Goal: Communication & Community: Answer question/provide support

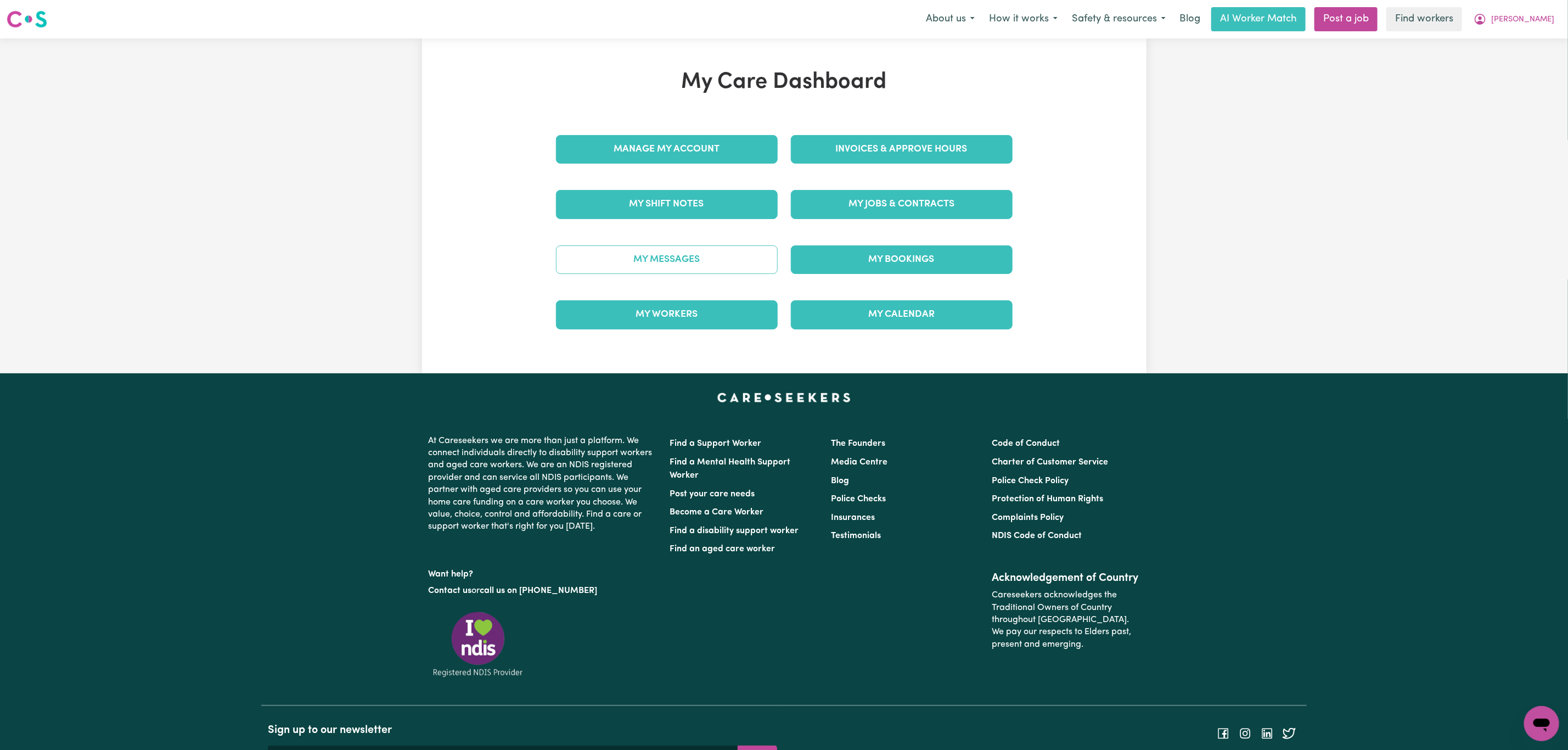
click at [675, 259] on link "My Messages" at bounding box center [666, 259] width 221 height 29
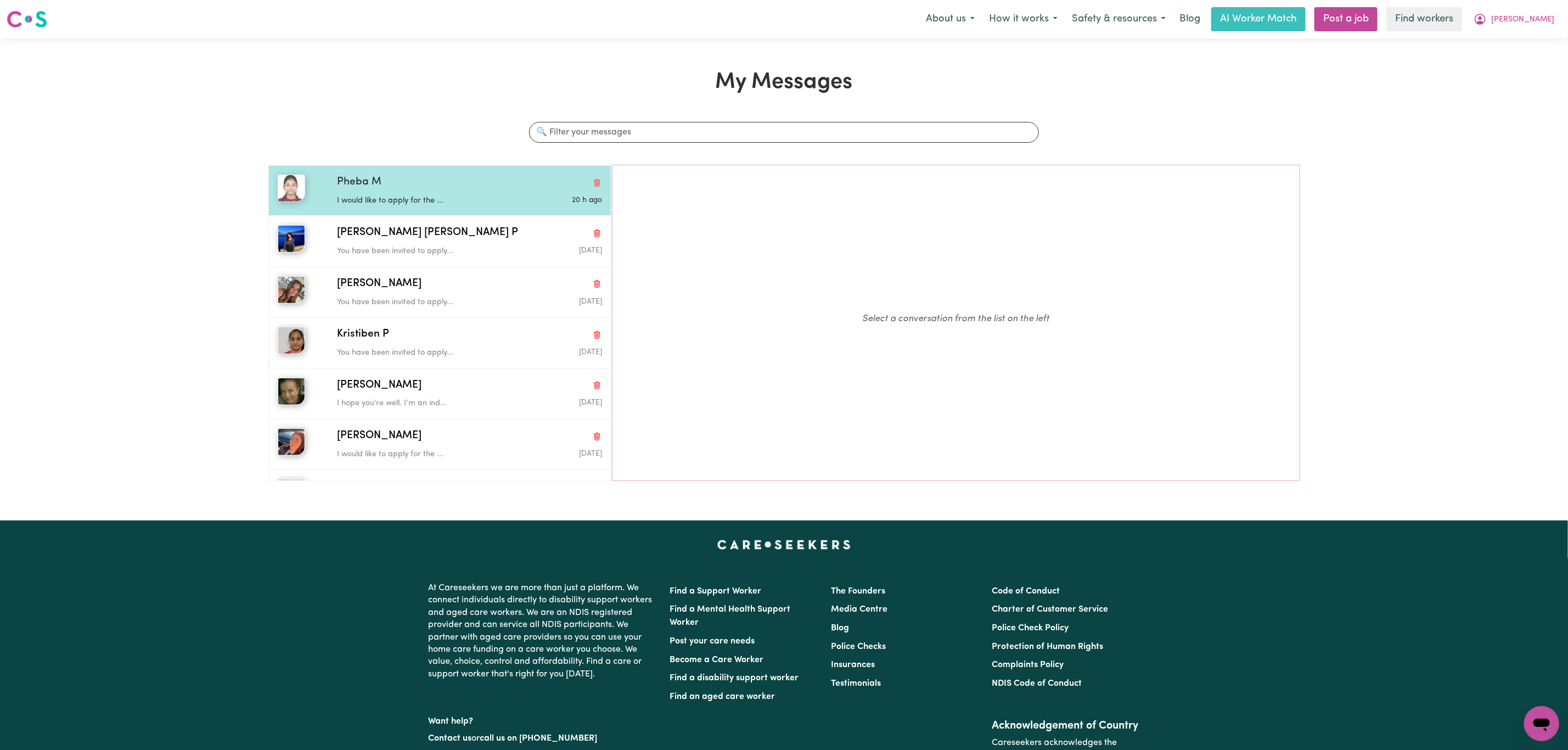
click at [440, 210] on div "Pheba M I would like to apply for the ... 20 h ago" at bounding box center [439, 191] width 343 height 51
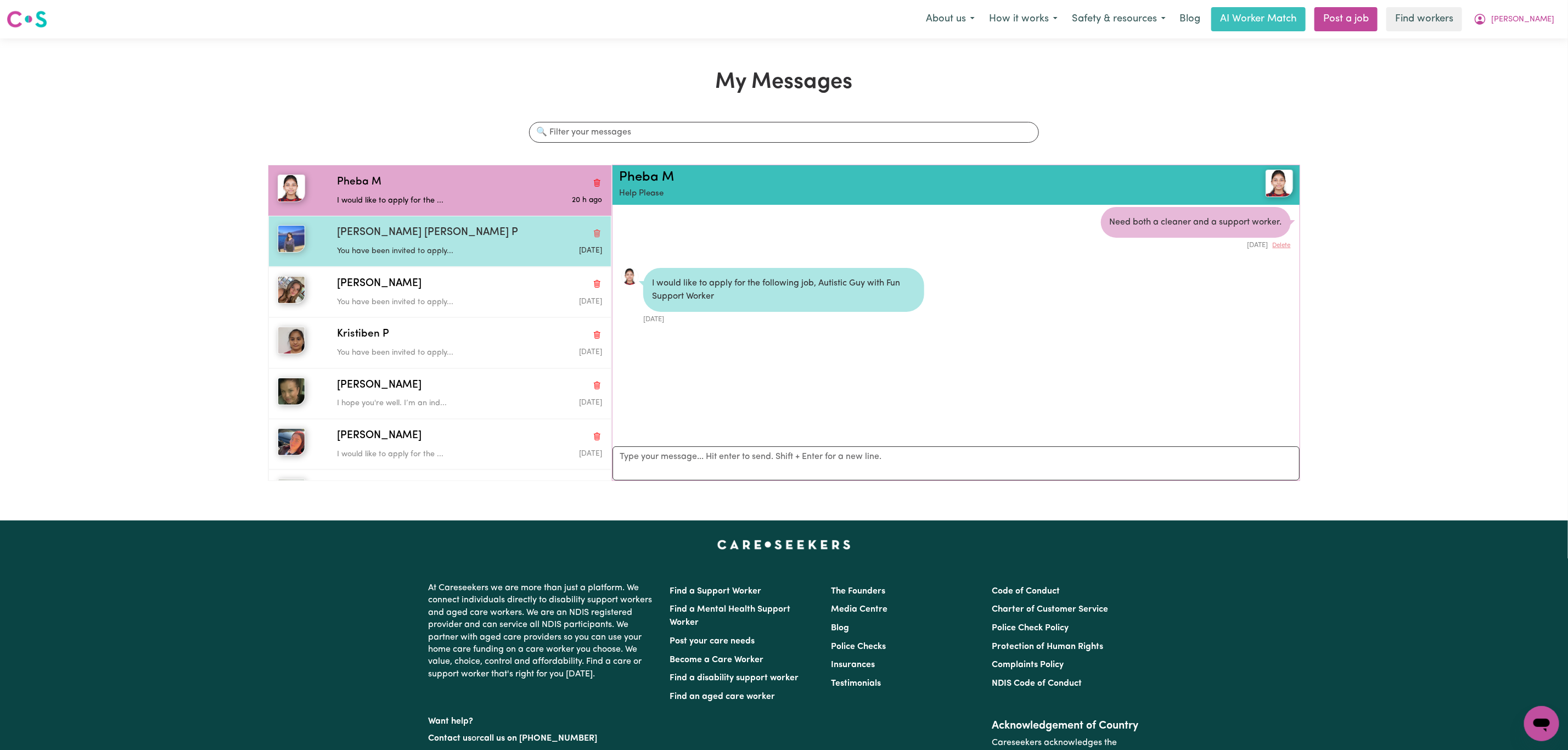
click at [442, 244] on div "You have been invited to apply..." at bounding box center [425, 249] width 177 height 16
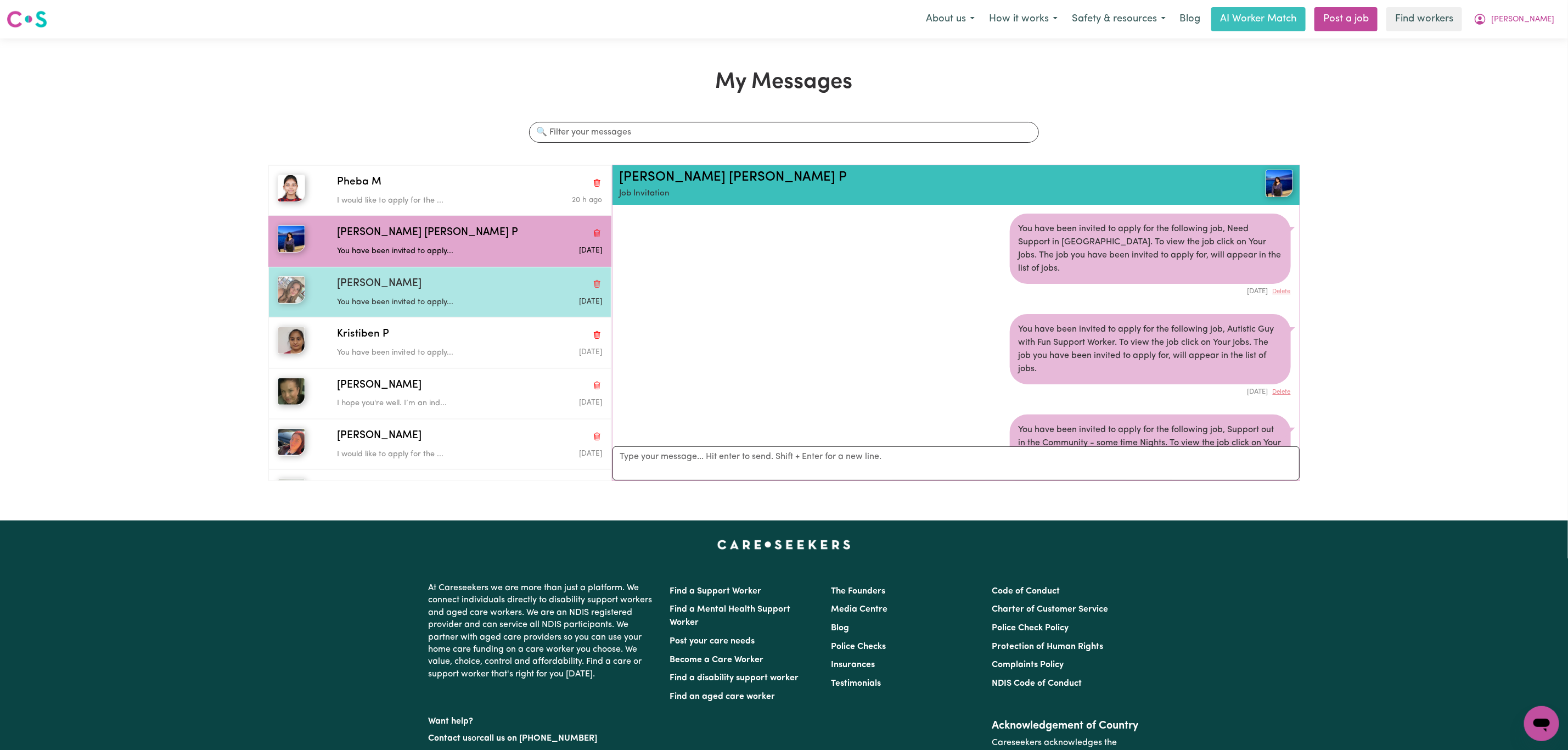
click at [441, 279] on div "[PERSON_NAME]" at bounding box center [469, 284] width 265 height 16
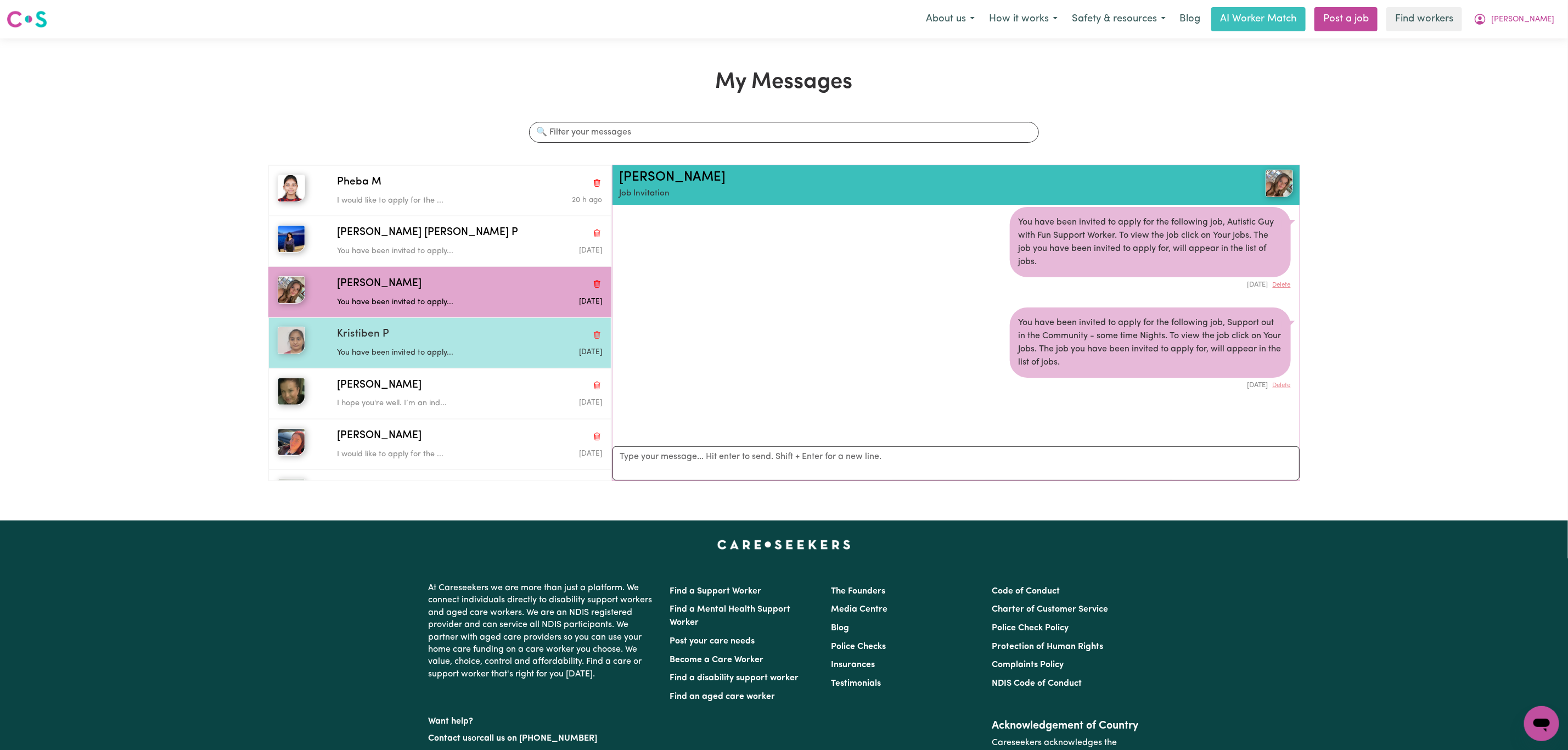
click at [450, 346] on div "You have been invited to apply..." at bounding box center [425, 351] width 177 height 16
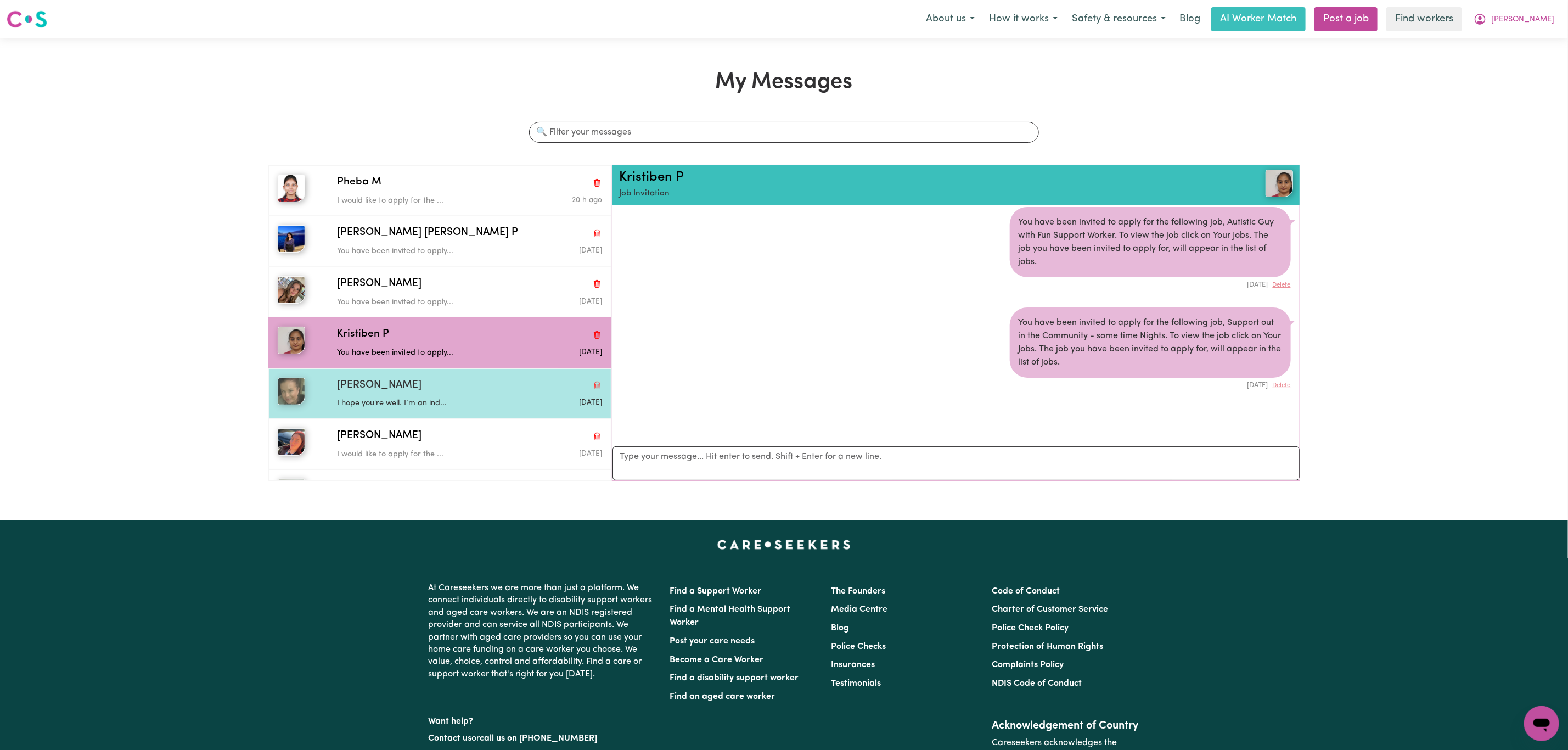
click at [460, 397] on div "I hope you're well. I’m an ind..." at bounding box center [425, 401] width 177 height 16
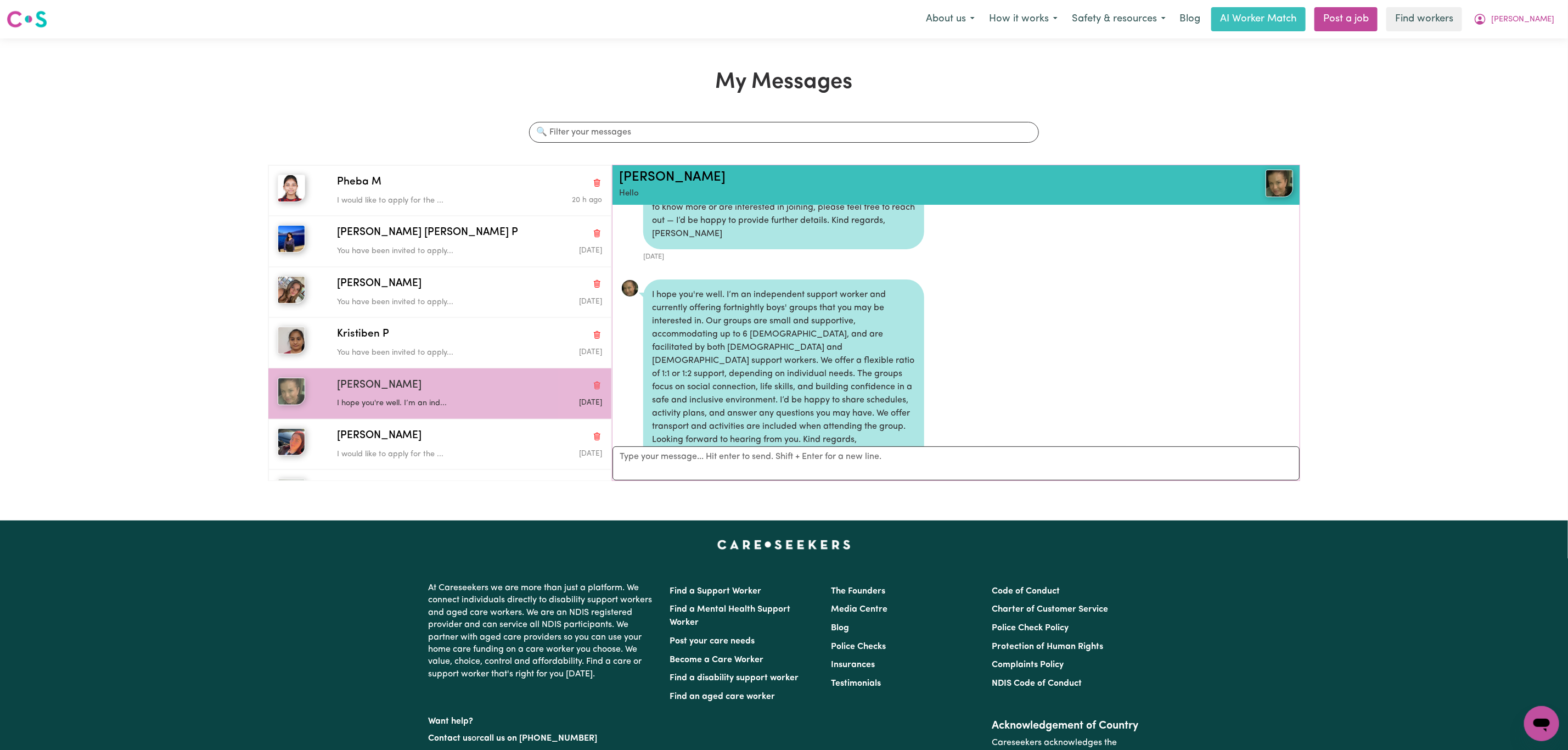
scroll to position [0, 0]
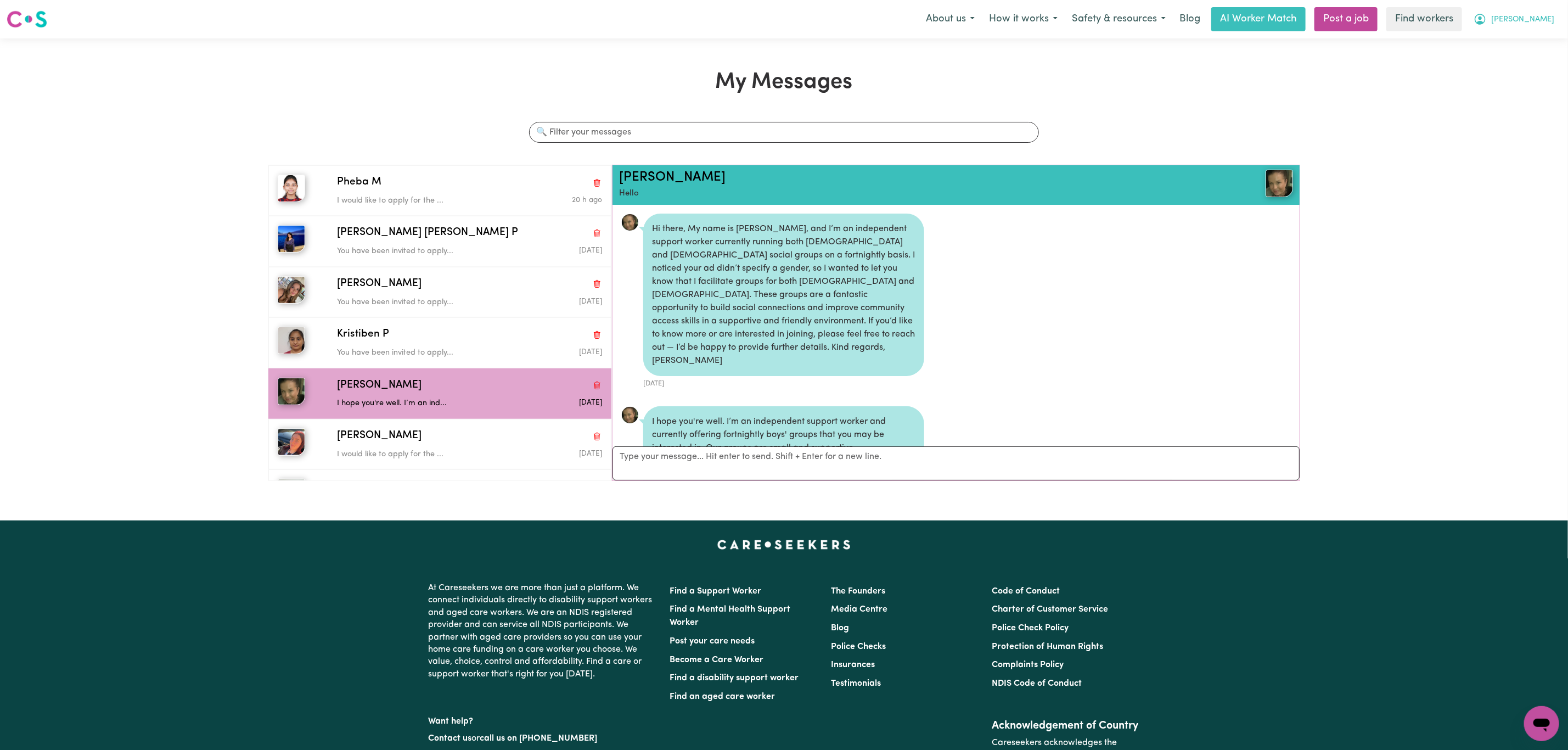
click at [1536, 12] on button "[PERSON_NAME]" at bounding box center [1514, 19] width 95 height 23
click at [1516, 42] on link "My Dashboard" at bounding box center [1517, 43] width 87 height 20
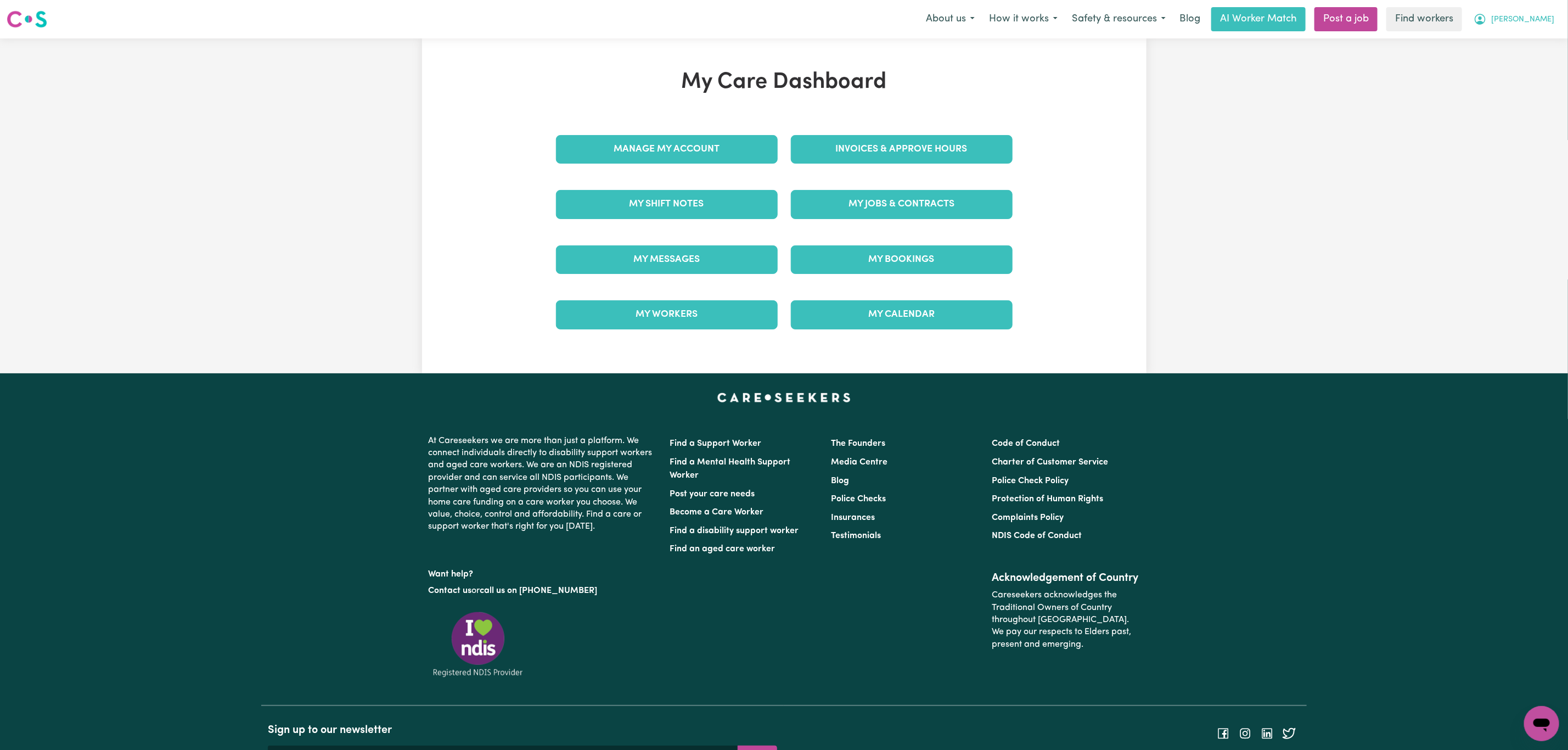
click at [1551, 14] on button "[PERSON_NAME]" at bounding box center [1514, 19] width 95 height 23
click at [1521, 62] on link "Logout" at bounding box center [1517, 62] width 87 height 20
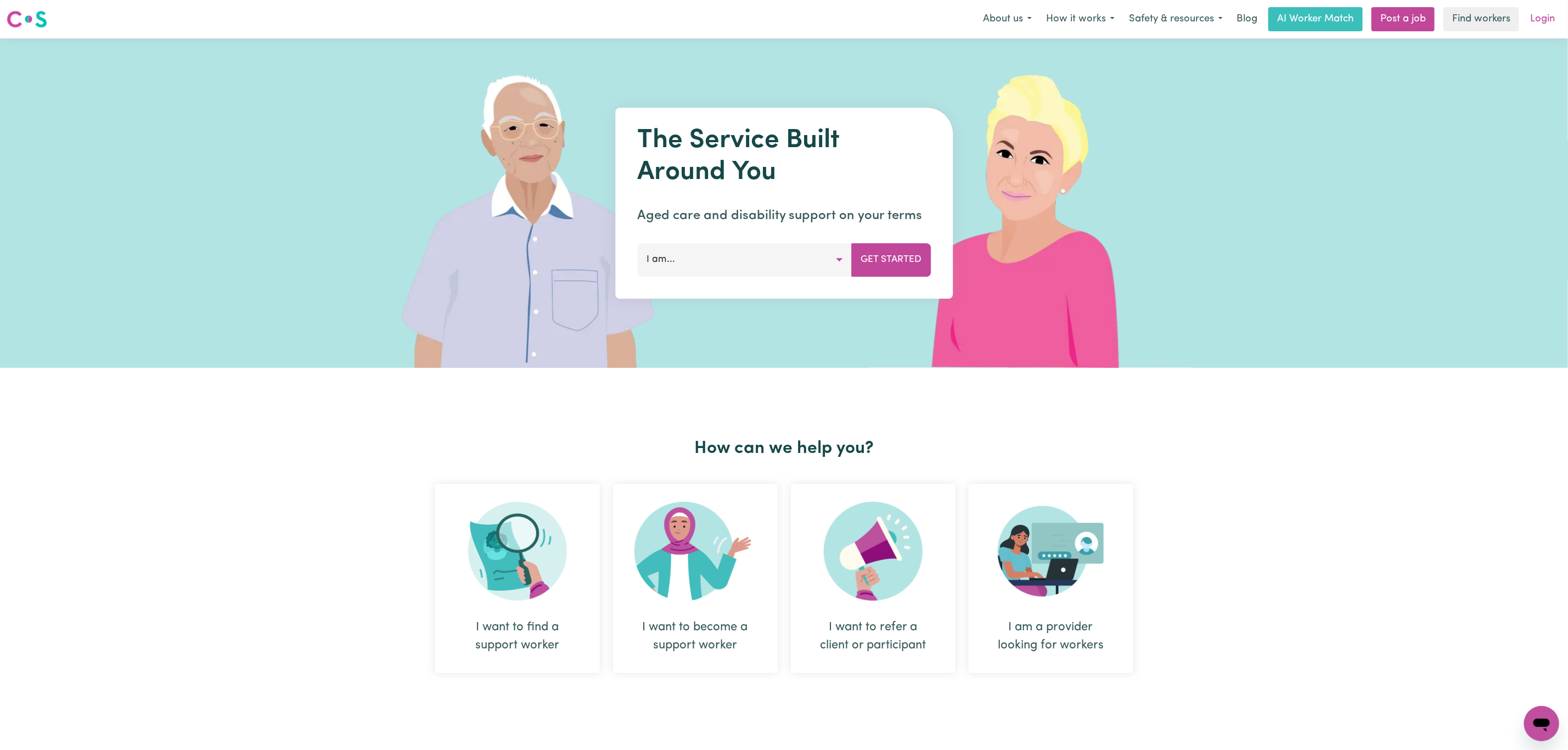
click at [1538, 19] on link "Login" at bounding box center [1543, 19] width 38 height 24
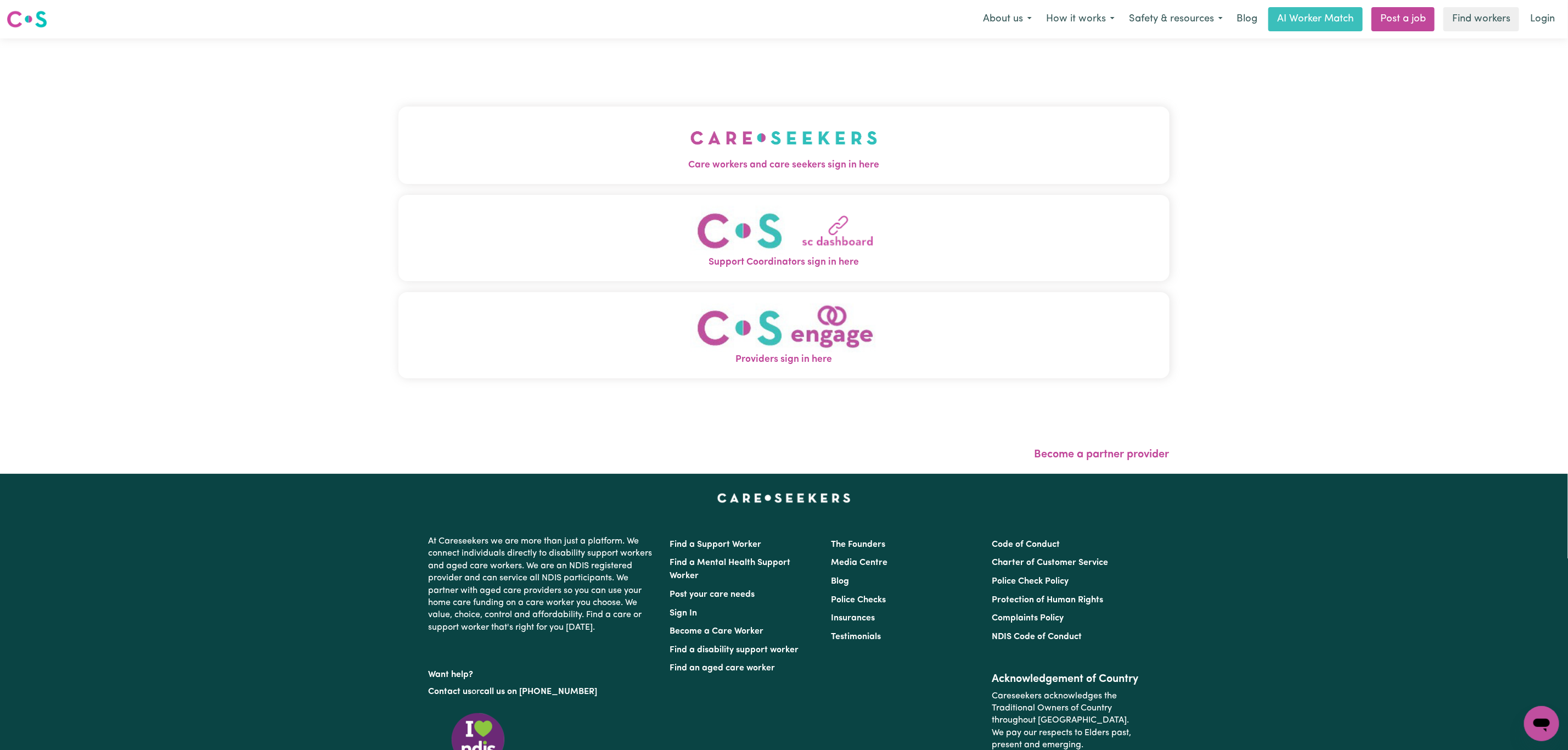
click at [551, 92] on div "Care workers and care seekers sign in here Support Coordinators sign in here Pr…" at bounding box center [784, 248] width 771 height 375
drag, startPoint x: 558, startPoint y: 137, endPoint x: 552, endPoint y: 147, distance: 11.7
click at [558, 140] on button "Care workers and care seekers sign in here" at bounding box center [784, 145] width 771 height 77
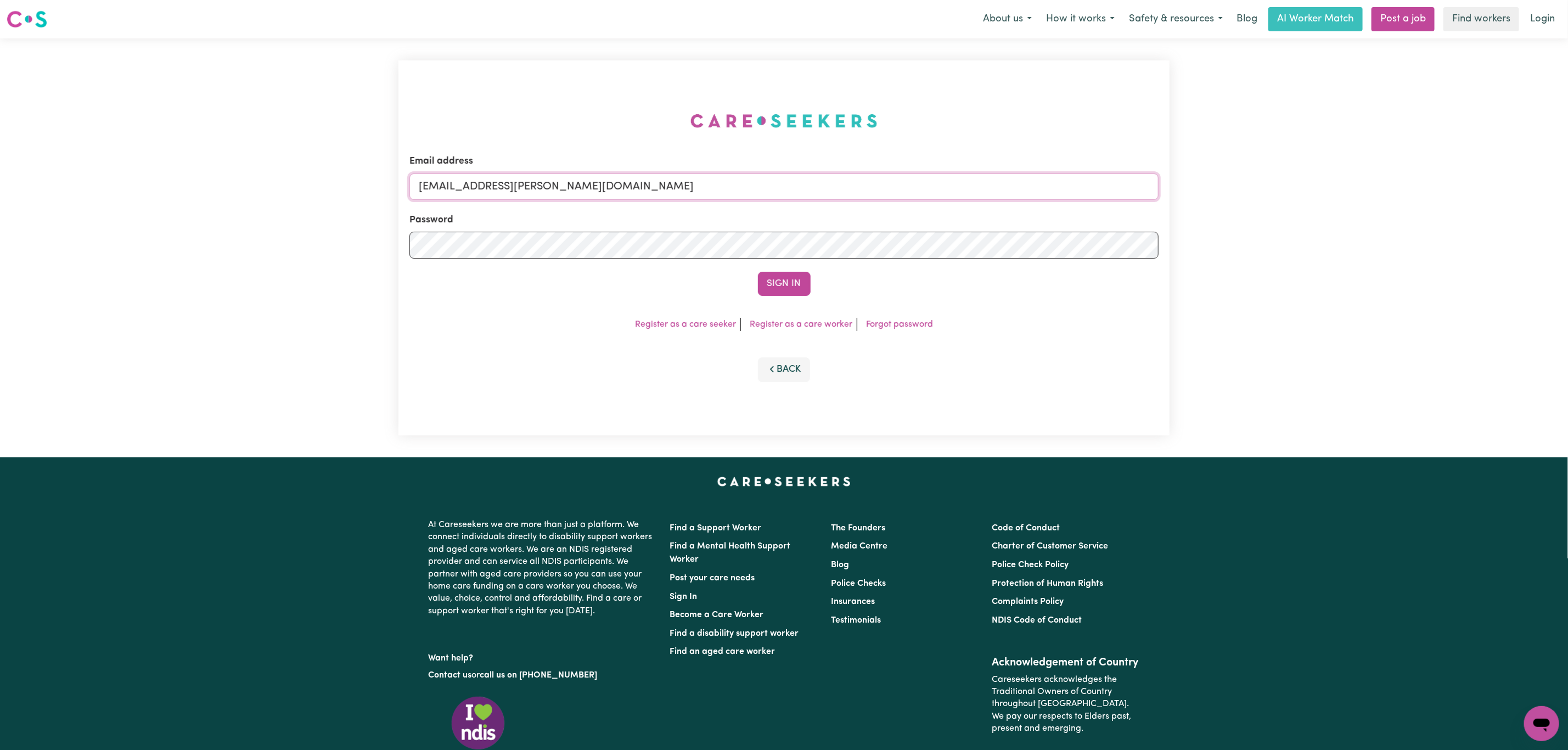
drag, startPoint x: 479, startPoint y: 181, endPoint x: 807, endPoint y: 225, distance: 330.9
click at [817, 184] on input "[EMAIL_ADDRESS][PERSON_NAME][DOMAIN_NAME]" at bounding box center [784, 187] width 749 height 26
paste input "[EMAIL_ADDRESS][DOMAIN_NAME]"
click at [770, 292] on button "Sign In" at bounding box center [784, 283] width 52 height 24
click at [493, 176] on input "superuser~ [EMAIL_ADDRESS][DOMAIN_NAME]" at bounding box center [784, 187] width 749 height 26
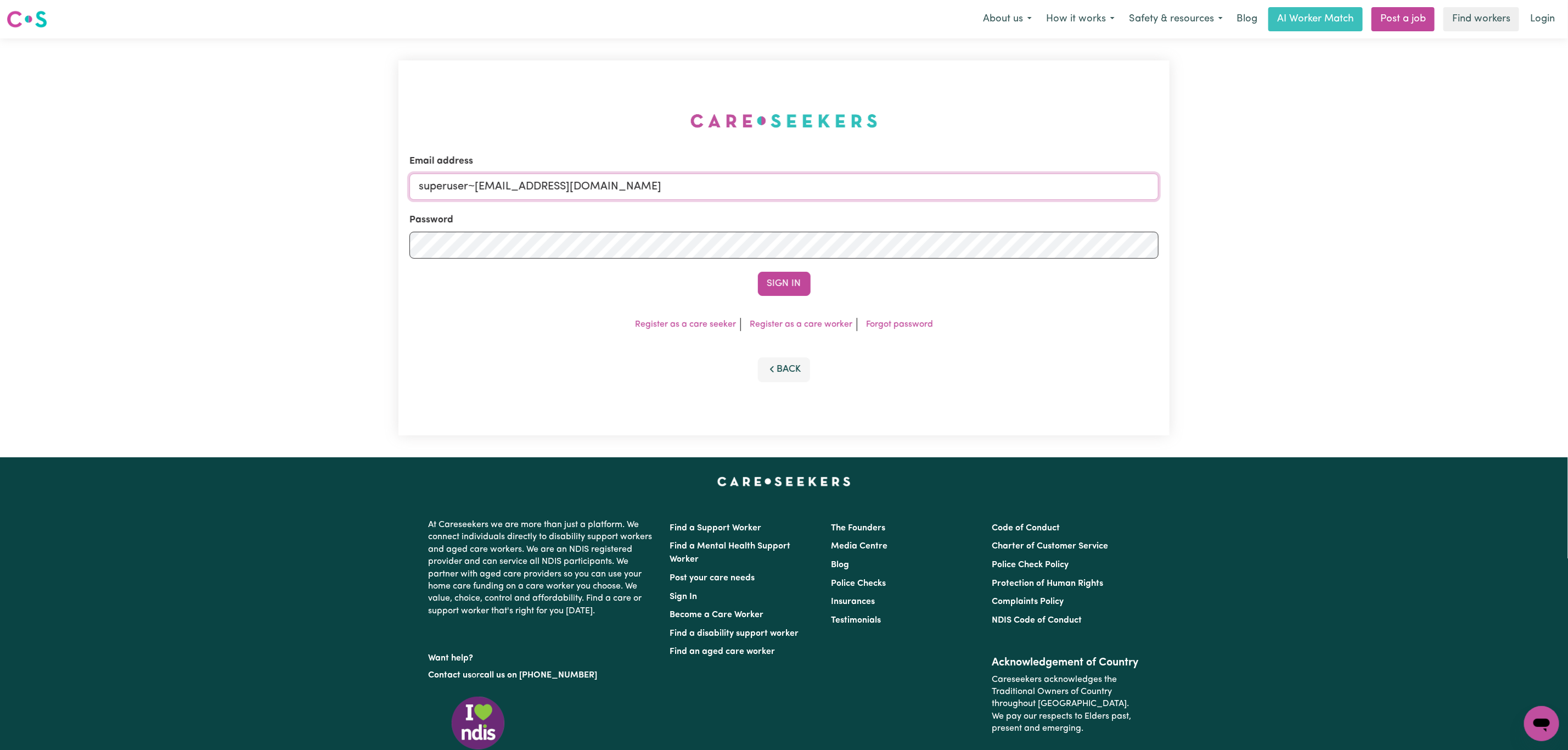
type input "superuser~[EMAIL_ADDRESS][DOMAIN_NAME]"
click at [758, 271] on button "Sign In" at bounding box center [784, 283] width 52 height 24
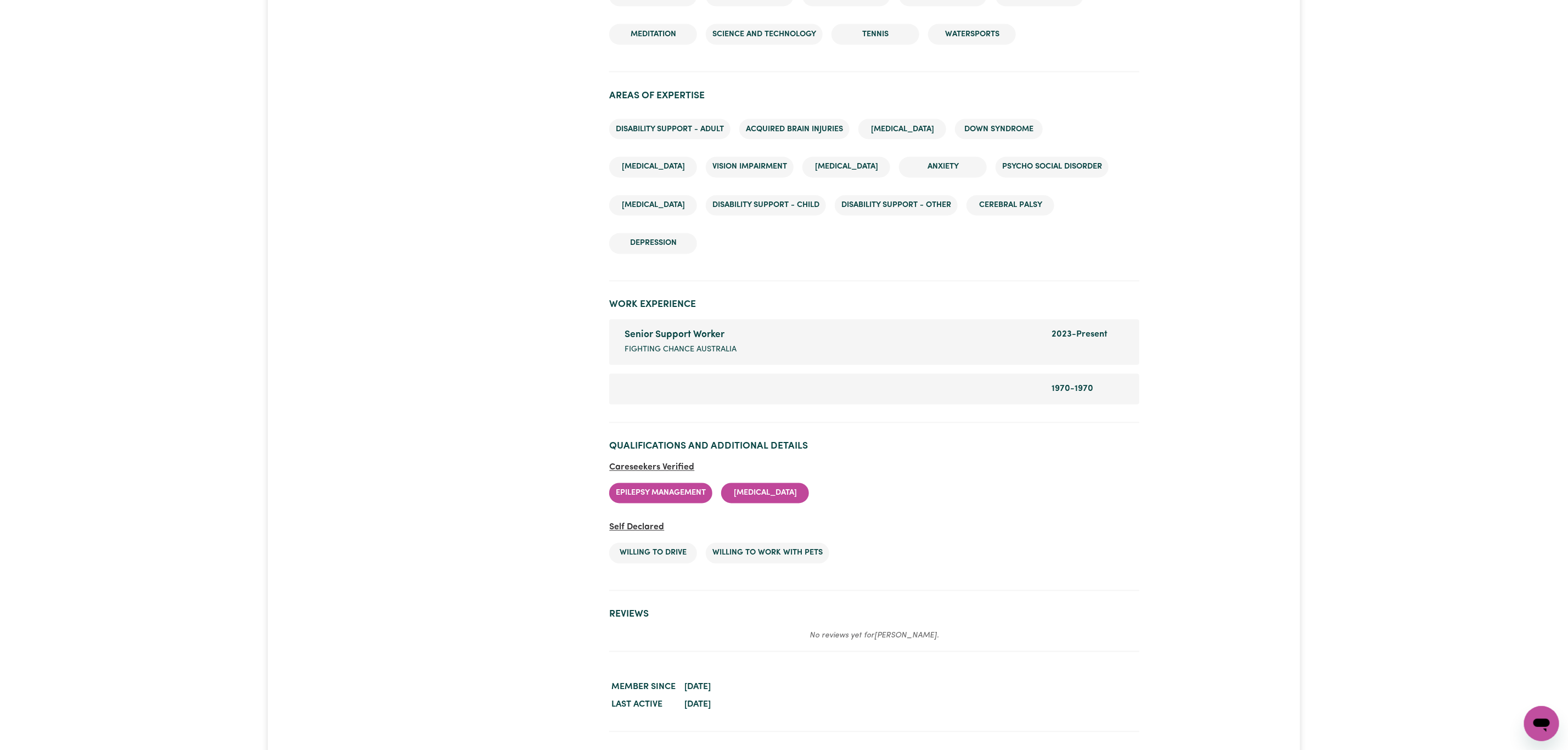
scroll to position [1399, 0]
